Goal: Transaction & Acquisition: Purchase product/service

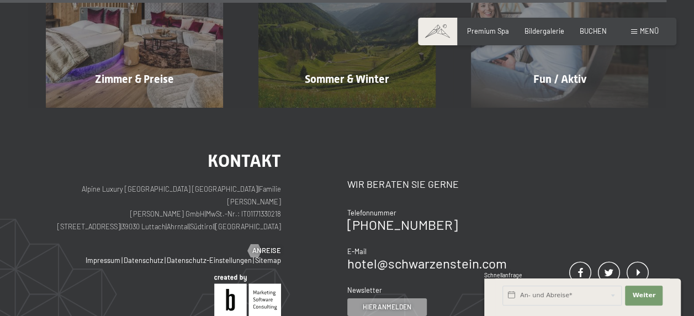
scroll to position [3824, 0]
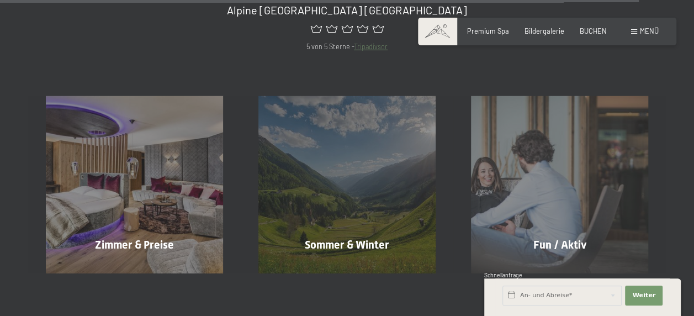
click at [635, 32] on span at bounding box center [634, 31] width 6 height 5
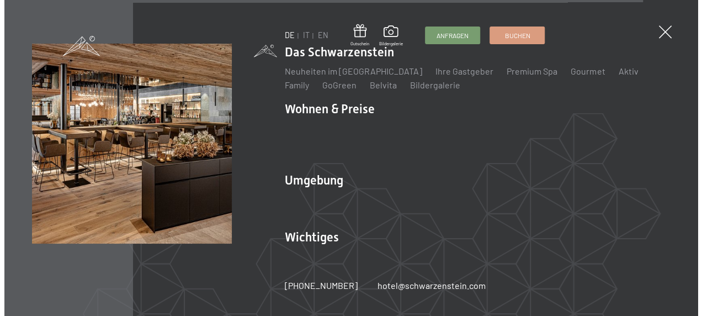
scroll to position [3852, 0]
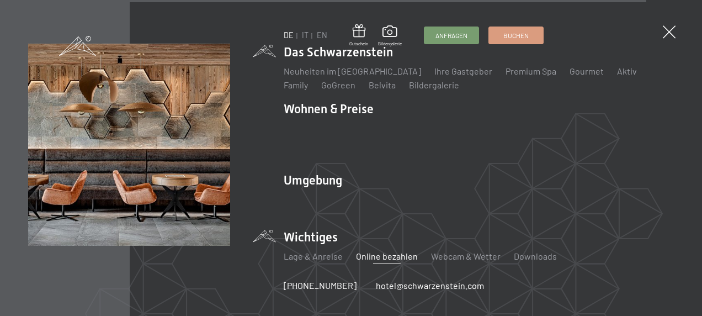
click at [370, 251] on link "Online bezahlen" at bounding box center [387, 256] width 62 height 10
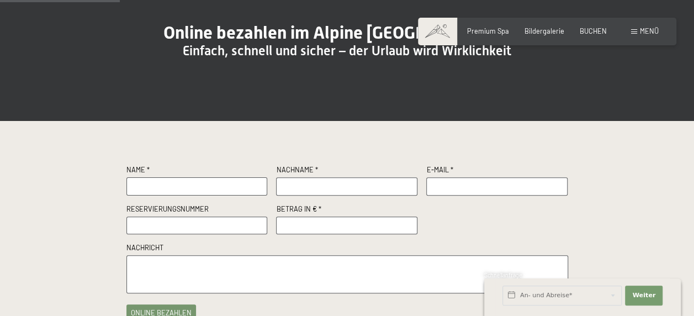
scroll to position [166, 0]
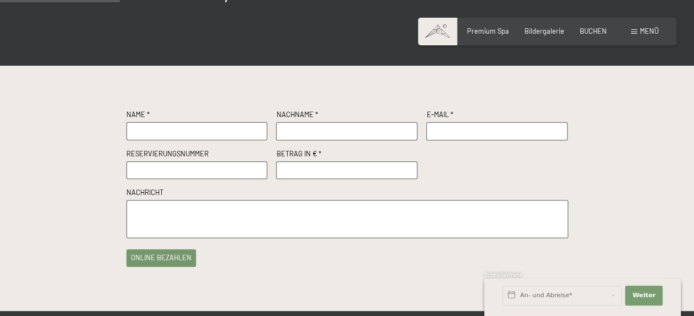
click at [202, 140] on input "text" at bounding box center [196, 131] width 141 height 18
type input "Patric"
type input "[PERSON_NAME]"
type input "[EMAIL_ADDRESS][DOMAIN_NAME]"
click at [201, 179] on input "text" at bounding box center [196, 170] width 141 height 18
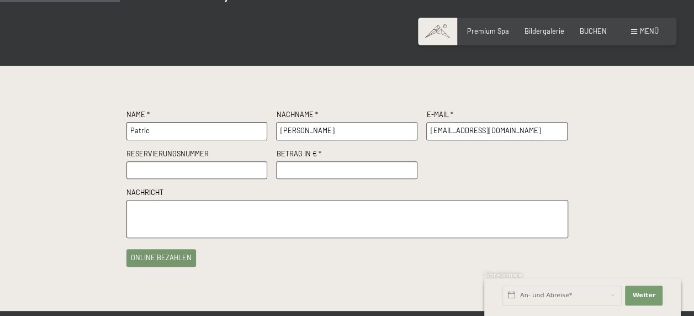
paste input "R62770/2025"
type input "R62770/2025"
type input "3"
type input "2500"
click at [218, 236] on textarea at bounding box center [346, 219] width 441 height 38
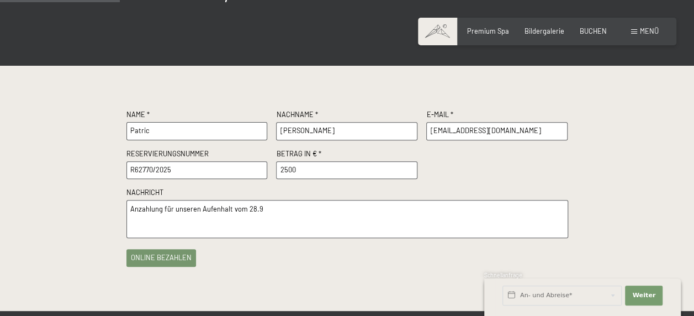
click at [217, 228] on textarea "Anzahlung für unseren Aufenhalt vom 28.9" at bounding box center [346, 219] width 441 height 38
click at [387, 237] on textarea "Anzahlung für unseren Aufenthalt vom 28.9" at bounding box center [346, 219] width 441 height 38
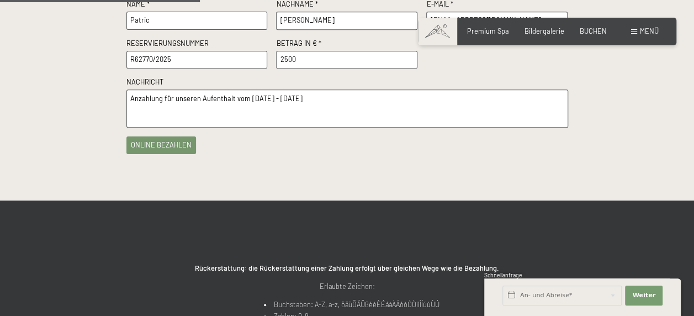
type textarea "Anzahlung für unseren Aufenthalt vom [DATE] - [DATE]"
click at [175, 154] on button "online bezahlen" at bounding box center [161, 145] width 70 height 18
